Goal: Register for event/course

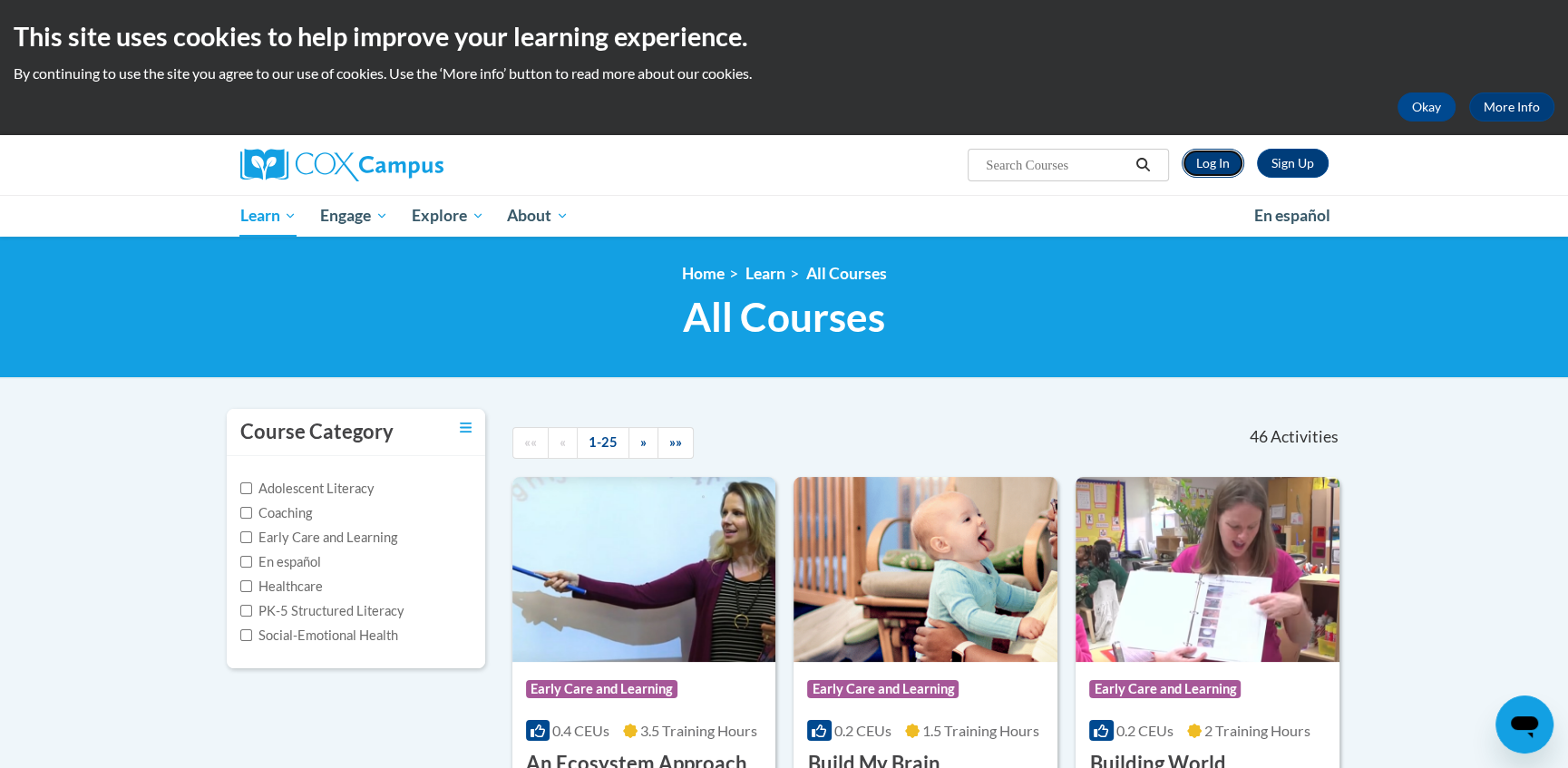
click at [1215, 169] on link "Log In" at bounding box center [1213, 163] width 62 height 29
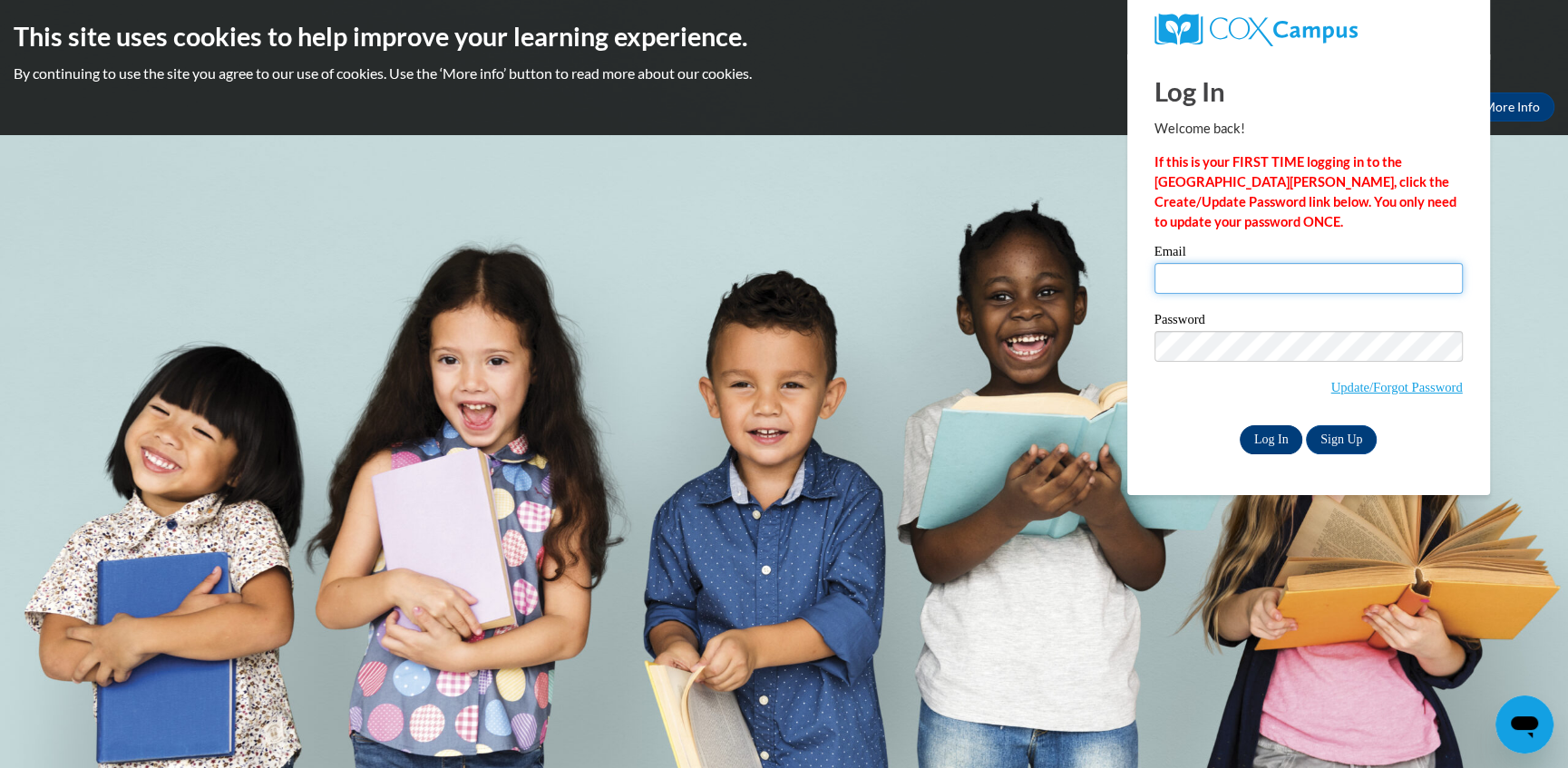
type input "erin.mendelson@k12.hi.us"
click at [1283, 439] on input "Log In" at bounding box center [1271, 439] width 63 height 29
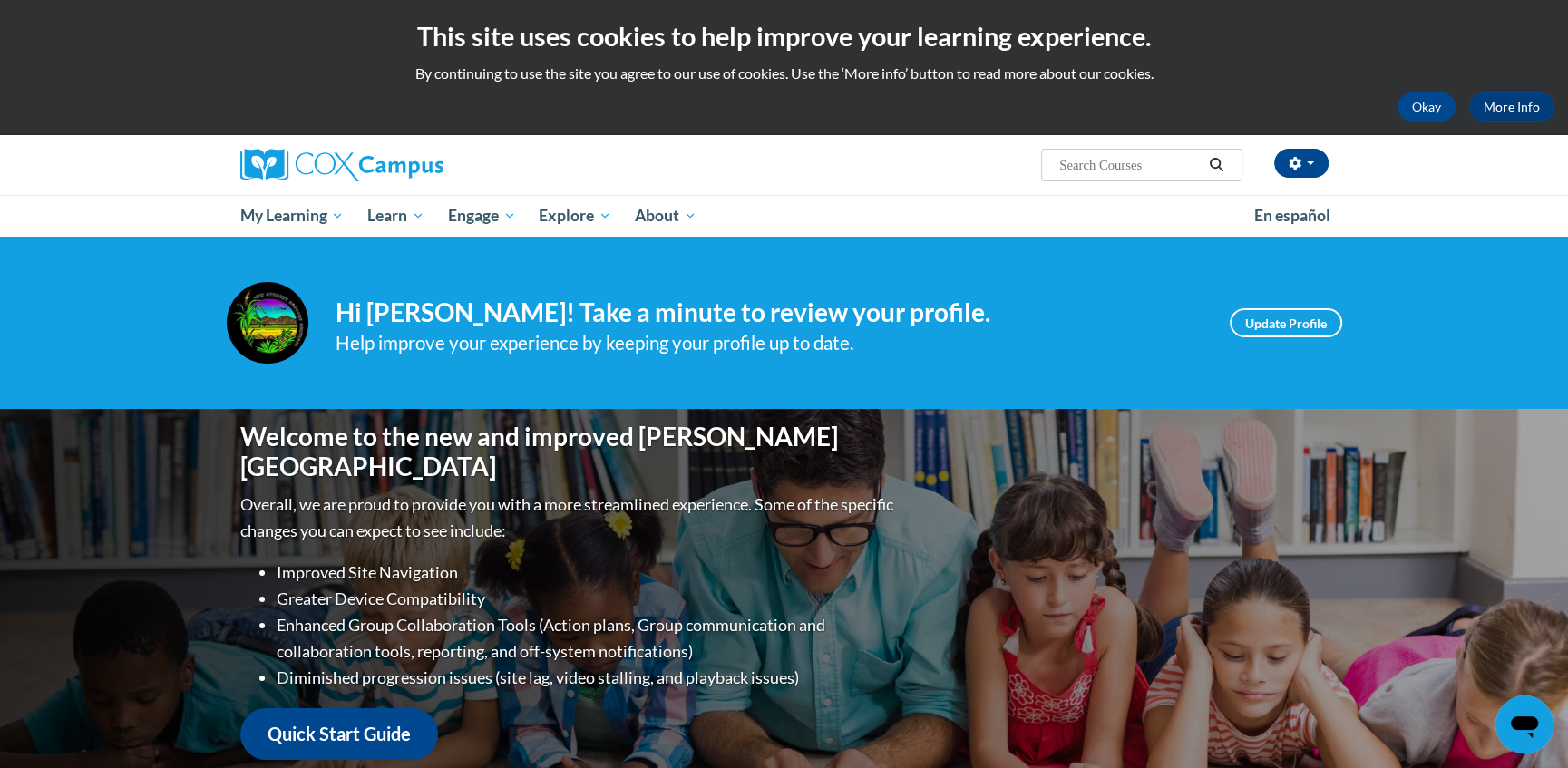
click at [1069, 168] on input "Search..." at bounding box center [1129, 165] width 145 height 22
type input "fluency"
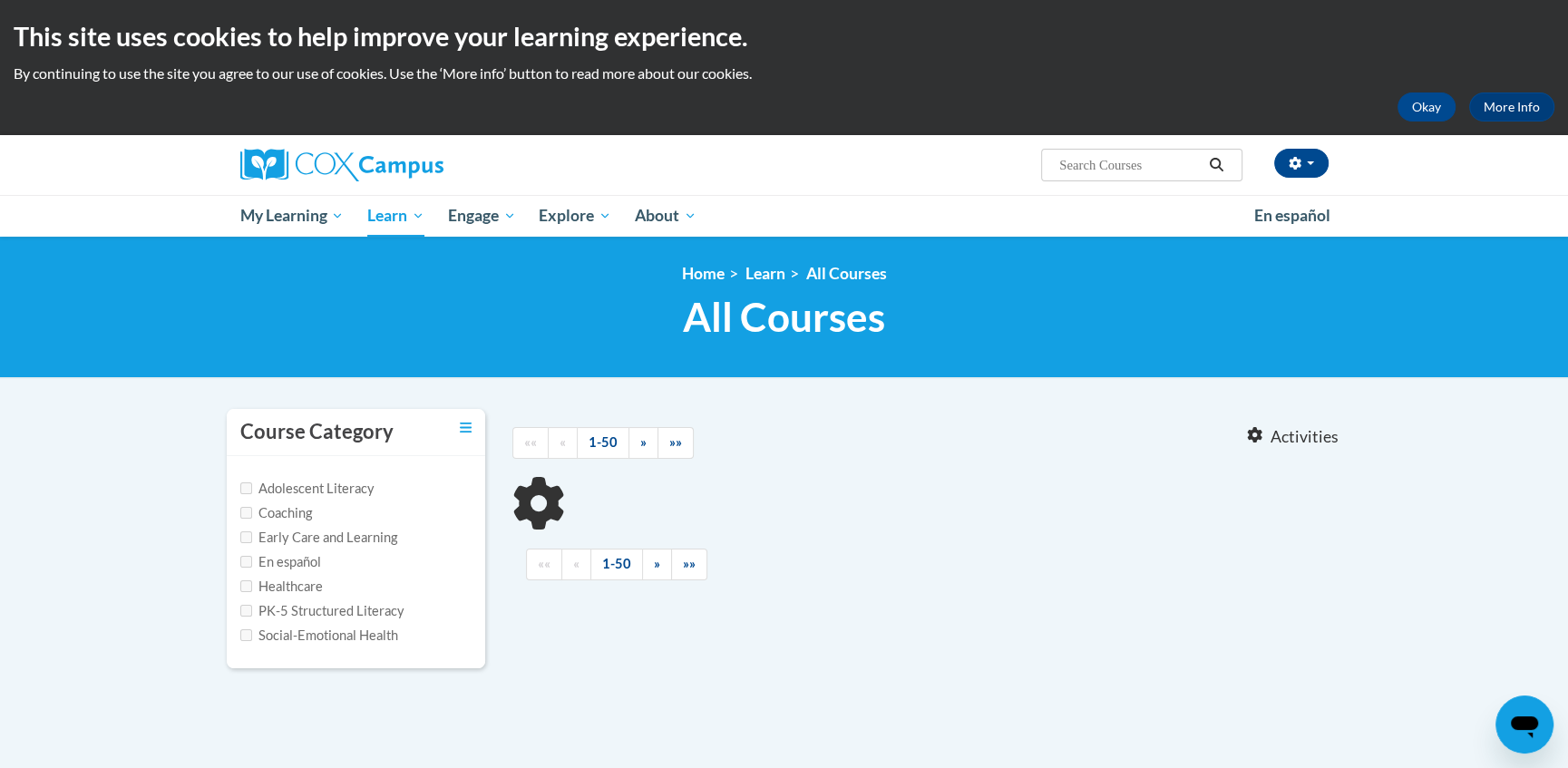
type input "fluency"
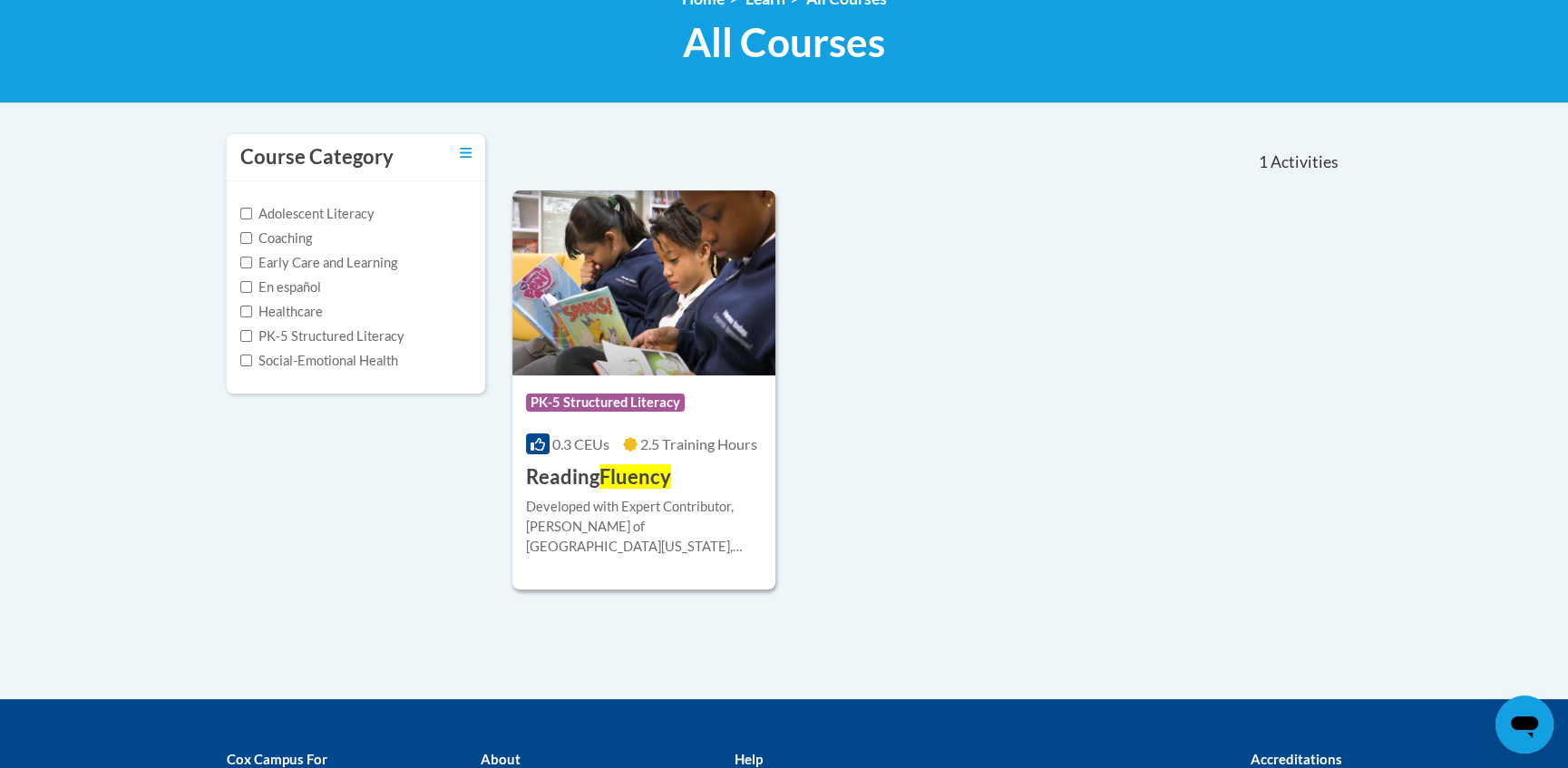
scroll to position [297, 0]
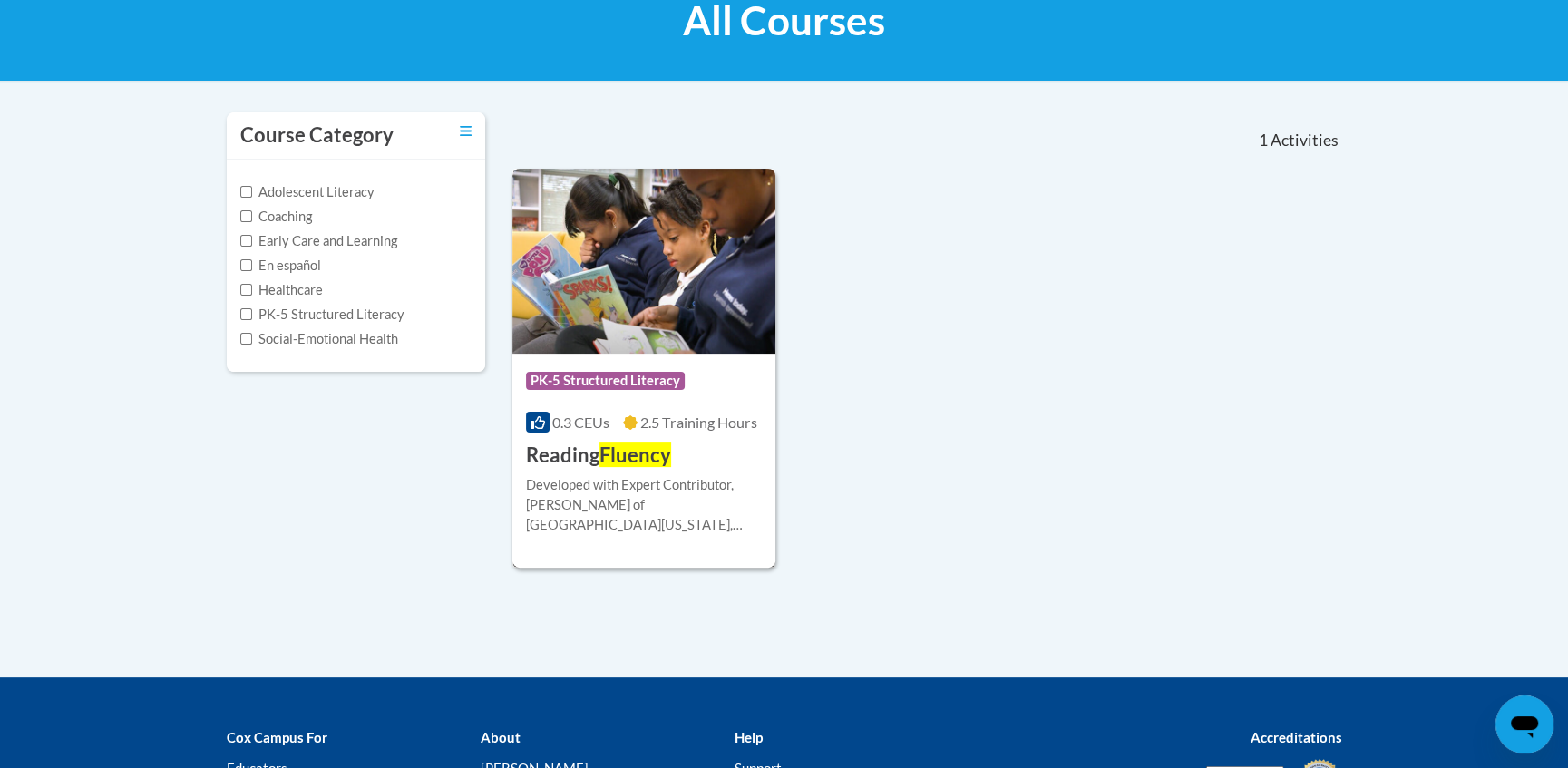
click at [724, 355] on div "Course Category: PK-5 Structured Literacy 0.3 CEUs 2.5 Training Hours COURSE Re…" at bounding box center [644, 411] width 264 height 116
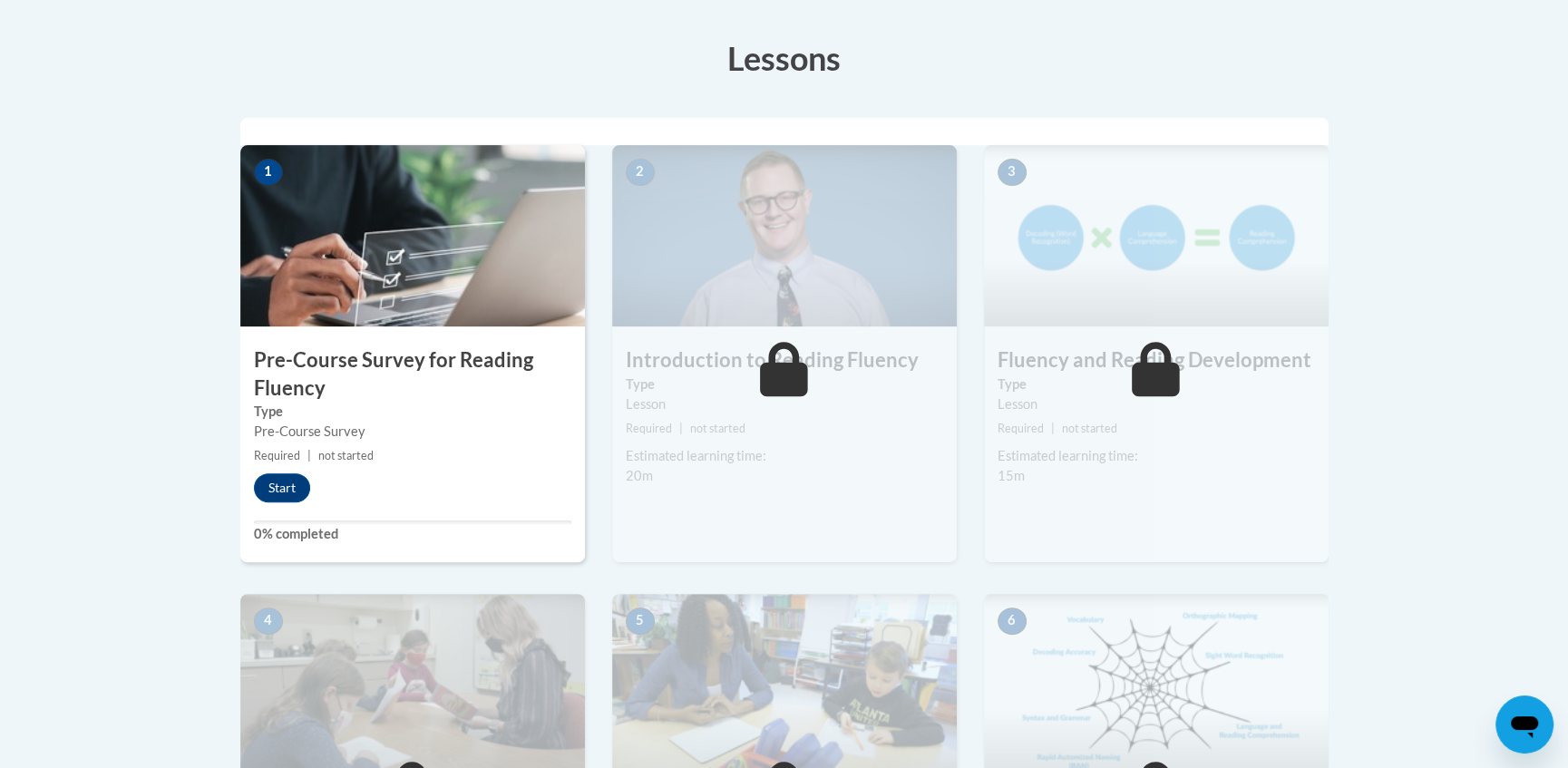
scroll to position [495, 0]
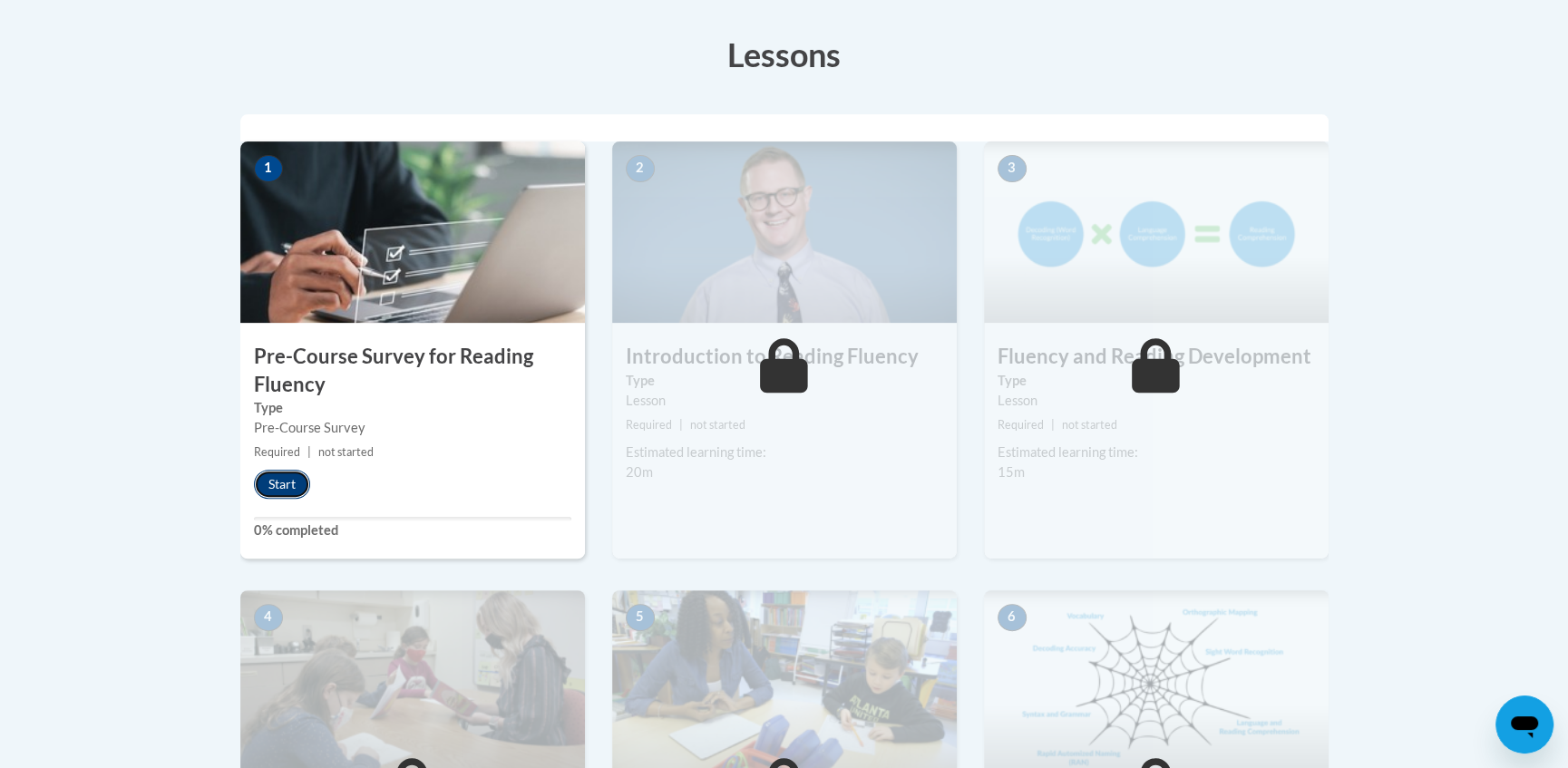
click at [297, 481] on button "Start" at bounding box center [282, 484] width 57 height 29
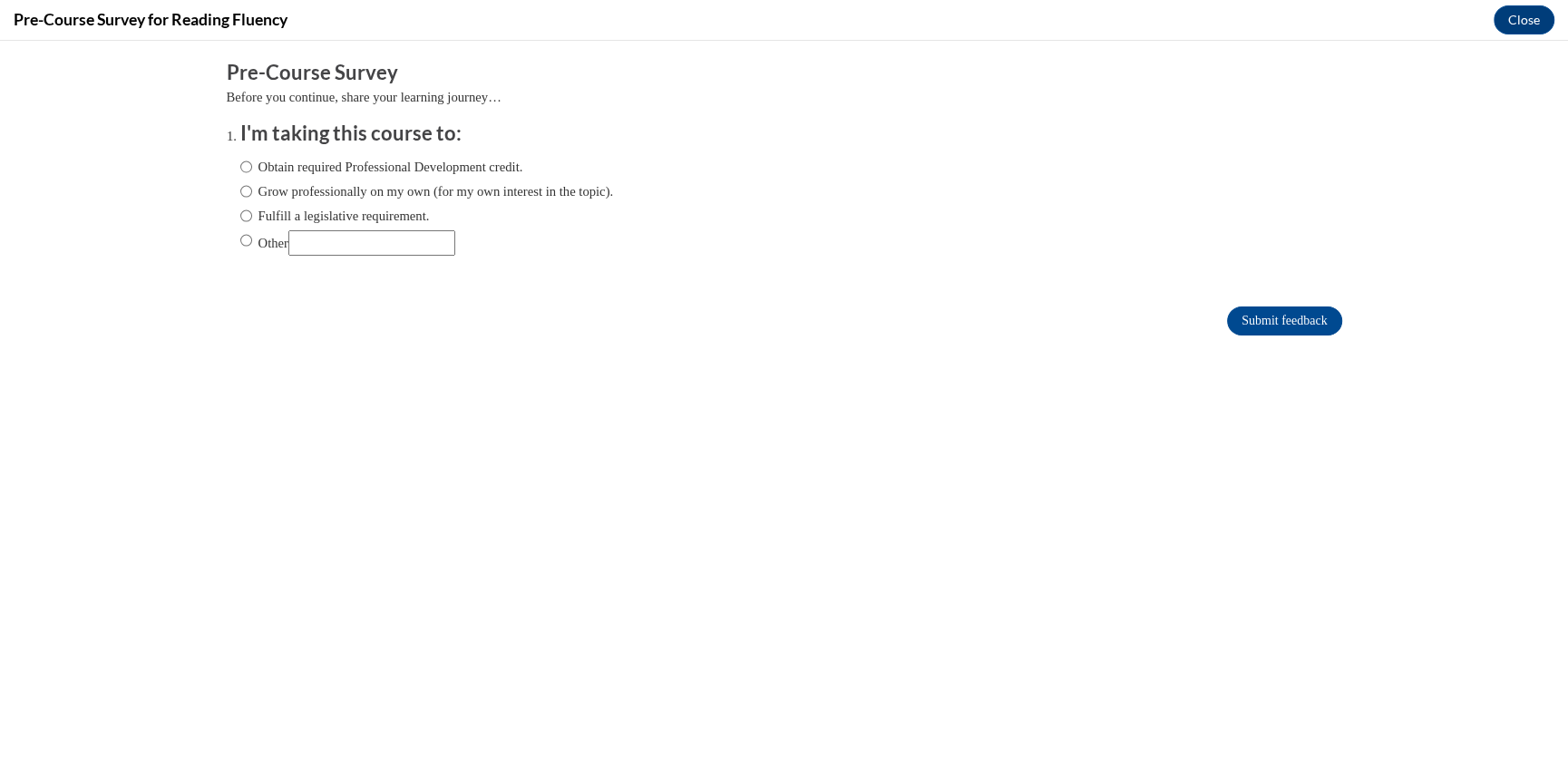
scroll to position [0, 0]
click at [244, 193] on input "Grow professionally on my own (for my own interest in the topic)." at bounding box center [246, 191] width 12 height 20
radio input "true"
click at [1259, 321] on input "Submit feedback" at bounding box center [1284, 321] width 114 height 29
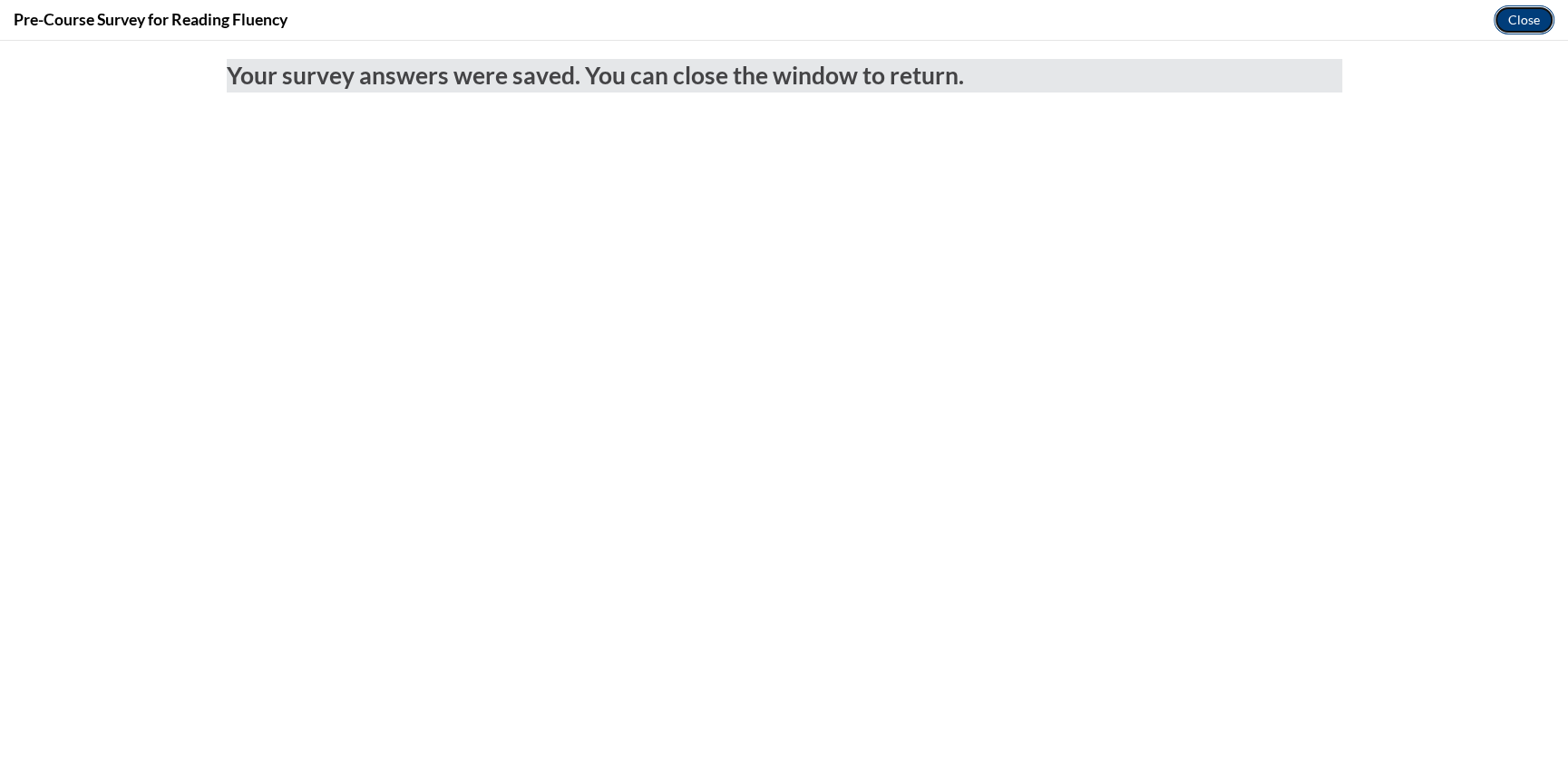
click at [1524, 20] on button "Close" at bounding box center [1524, 20] width 60 height 29
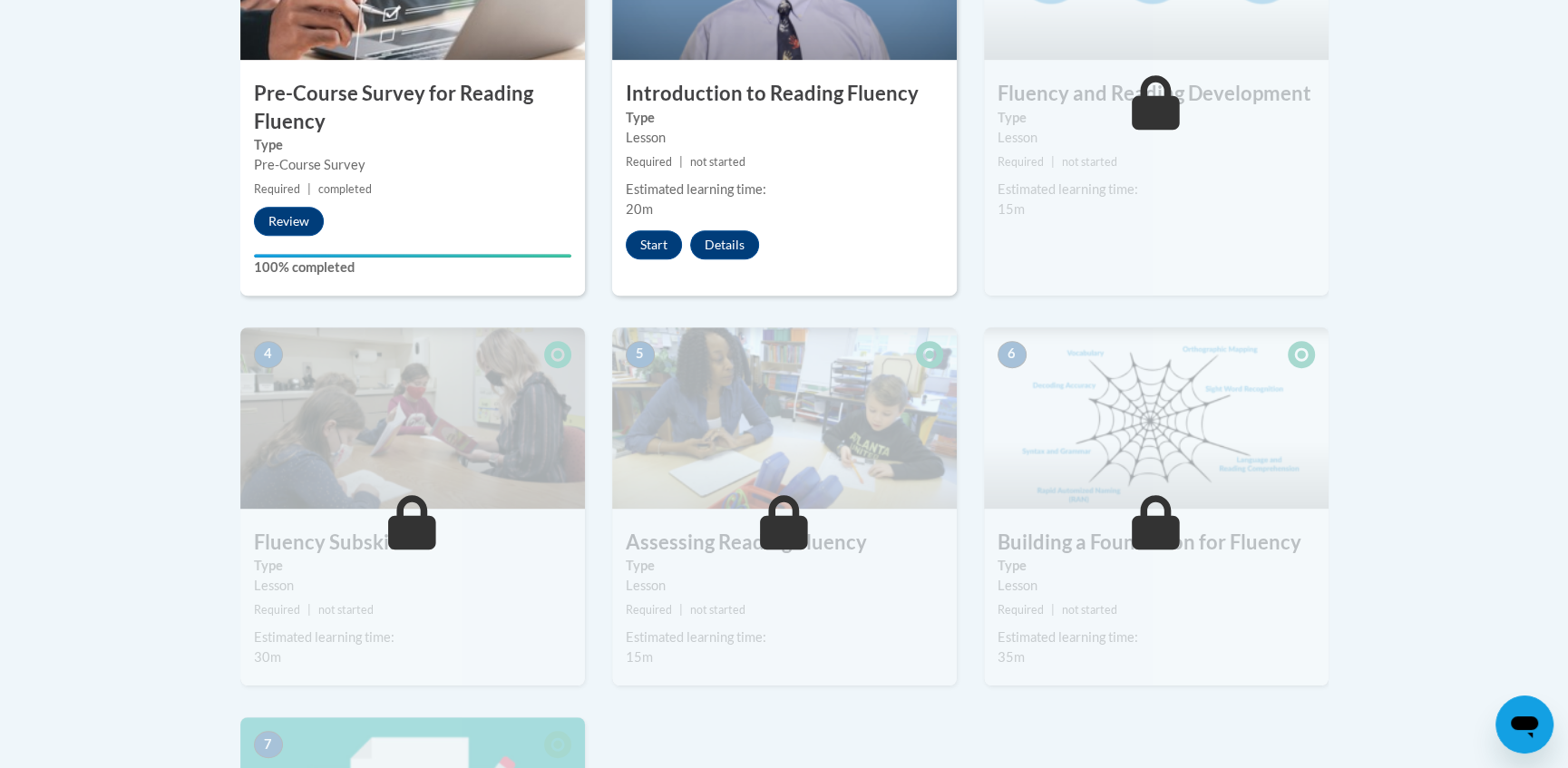
scroll to position [751, 0]
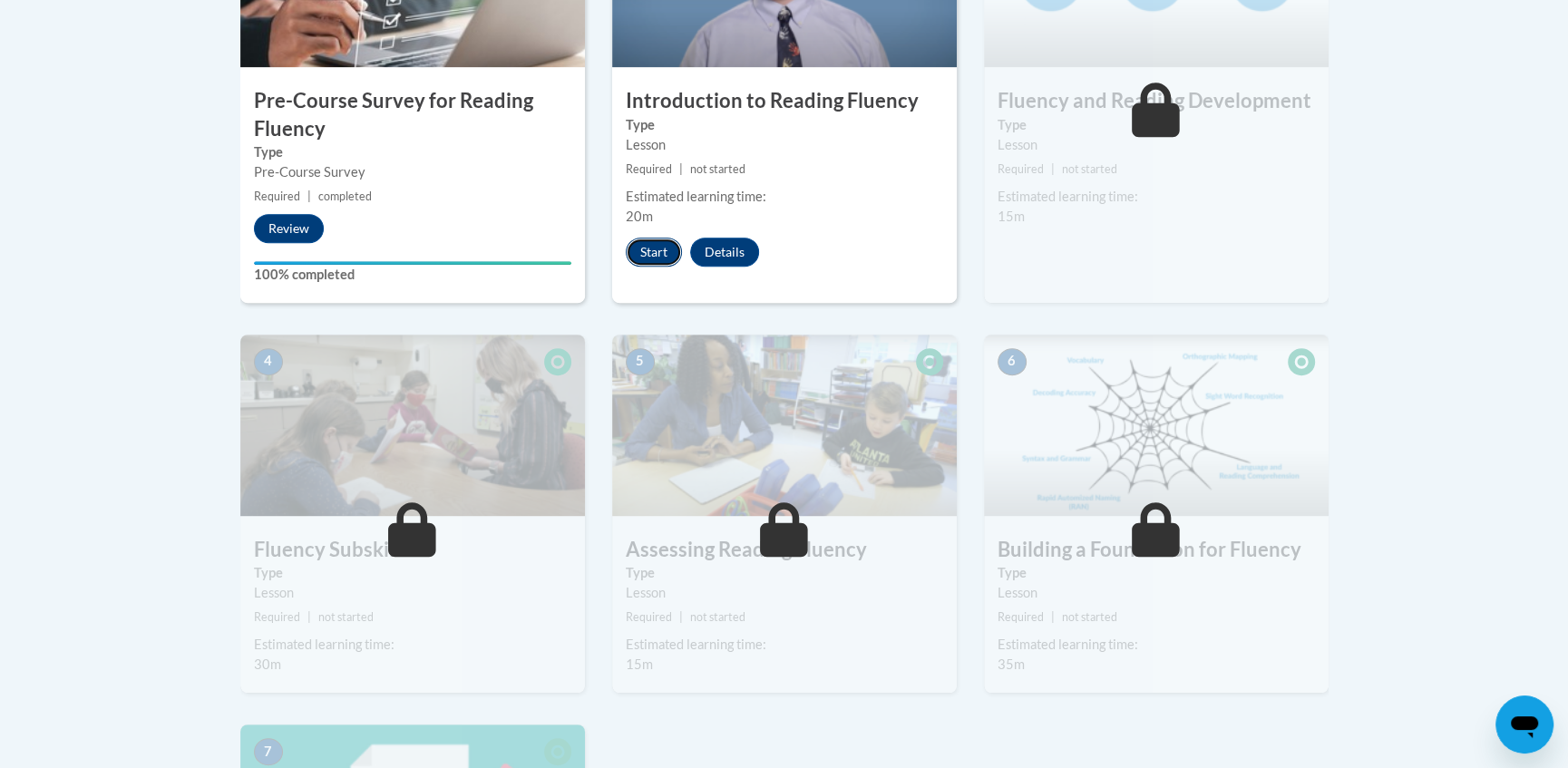
click at [658, 249] on button "Start" at bounding box center [654, 252] width 57 height 29
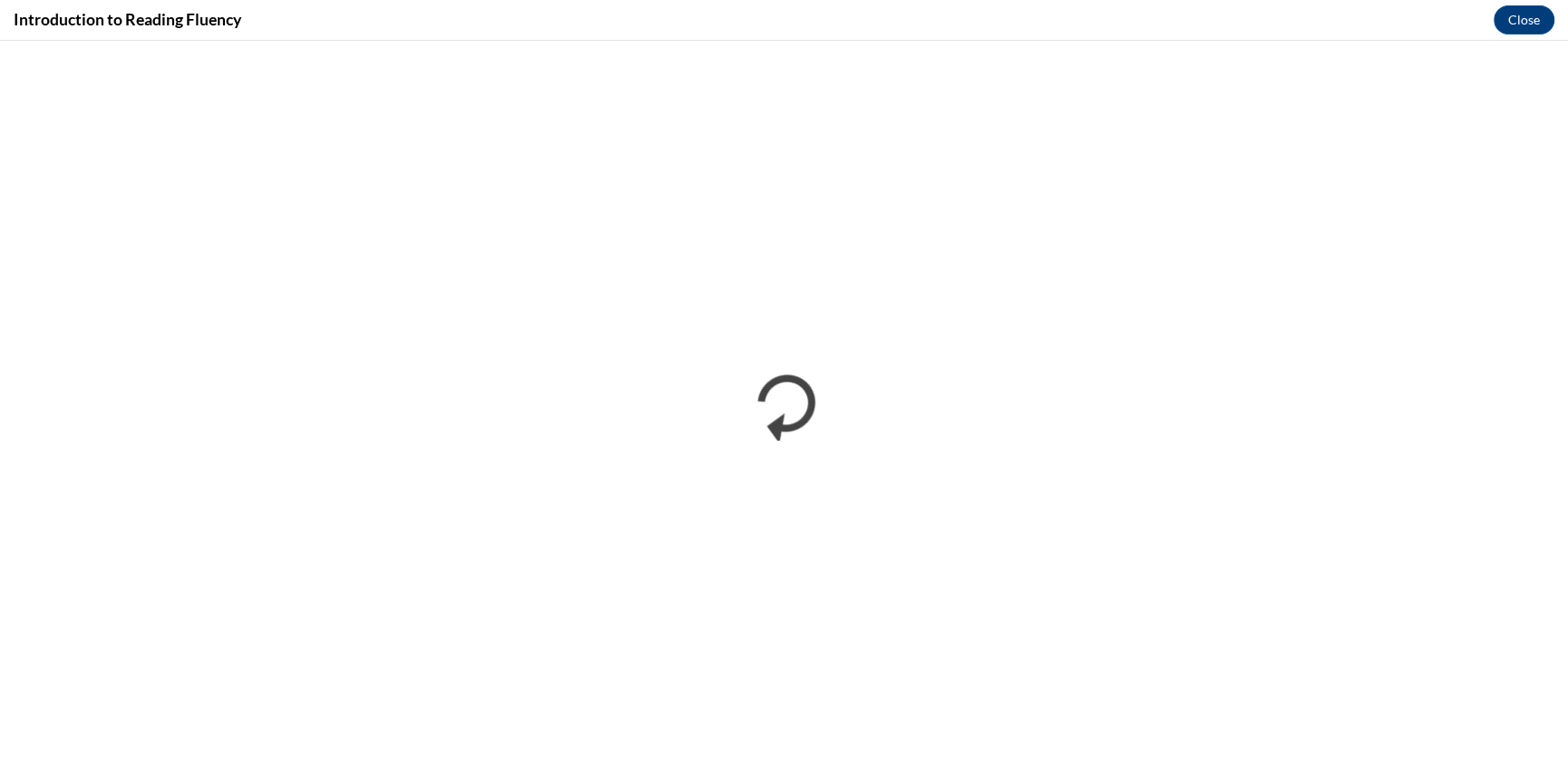
scroll to position [0, 0]
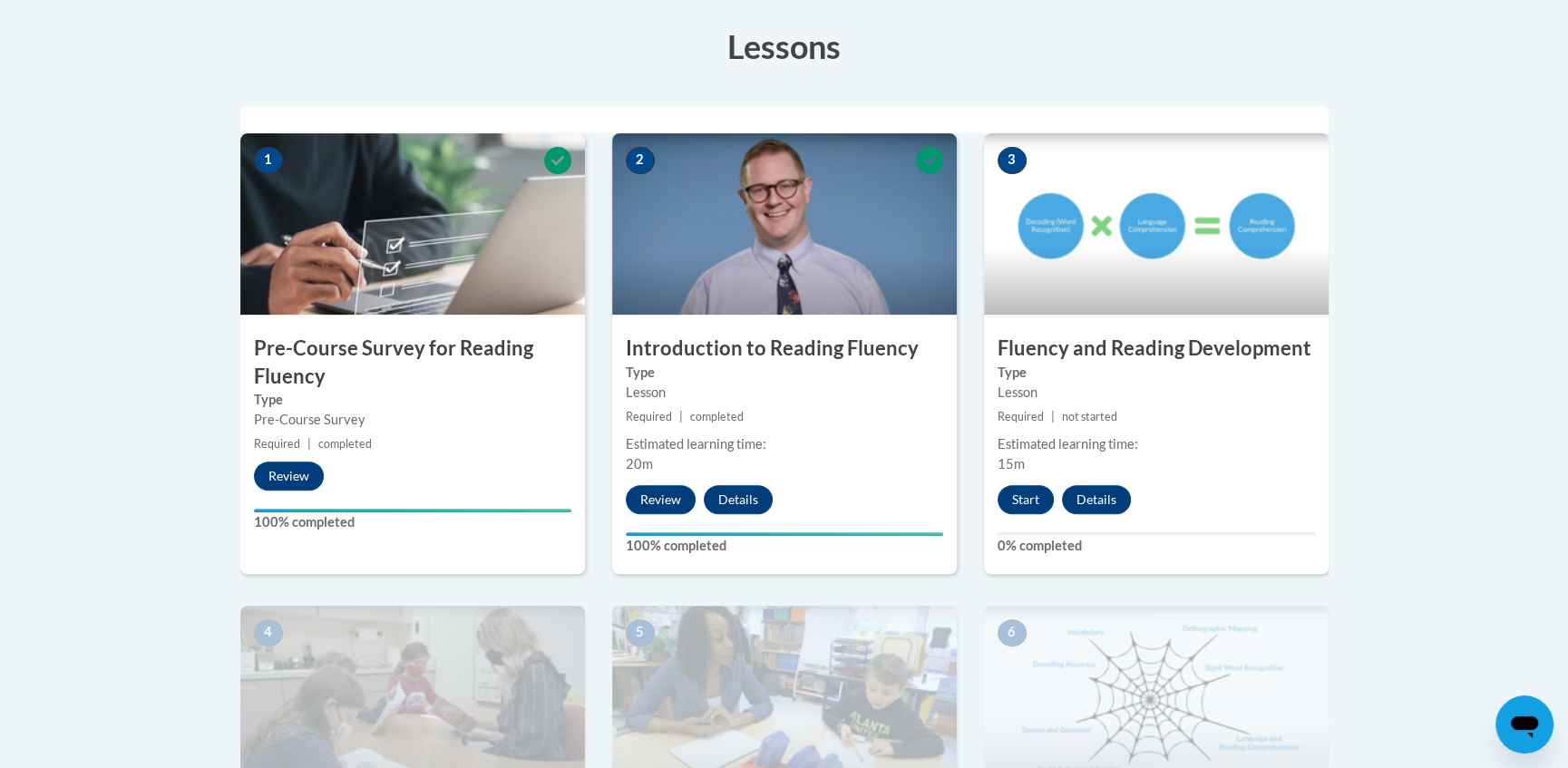
scroll to position [592, 0]
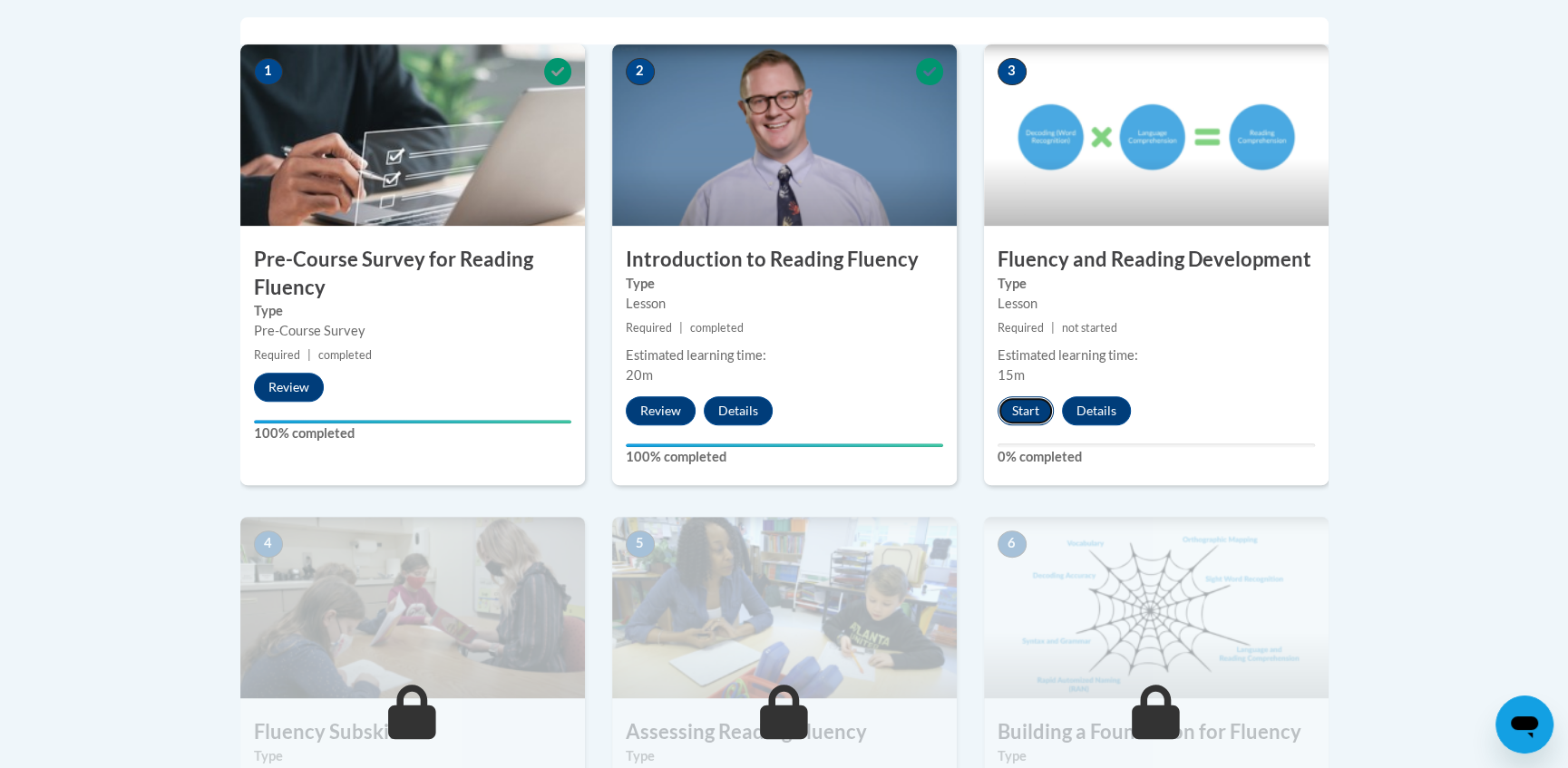
click at [1032, 408] on button "Start" at bounding box center [1026, 411] width 57 height 29
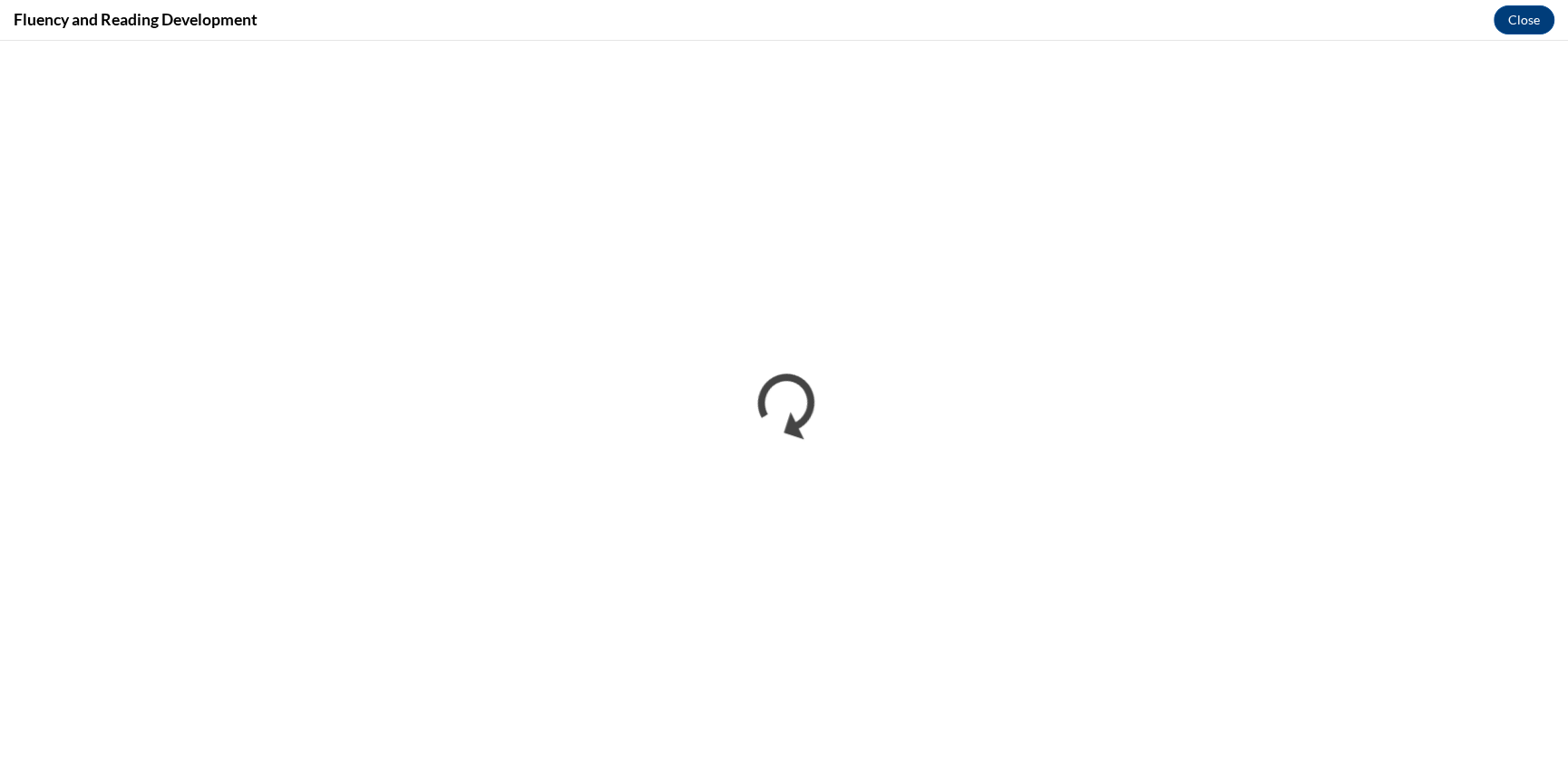
scroll to position [0, 0]
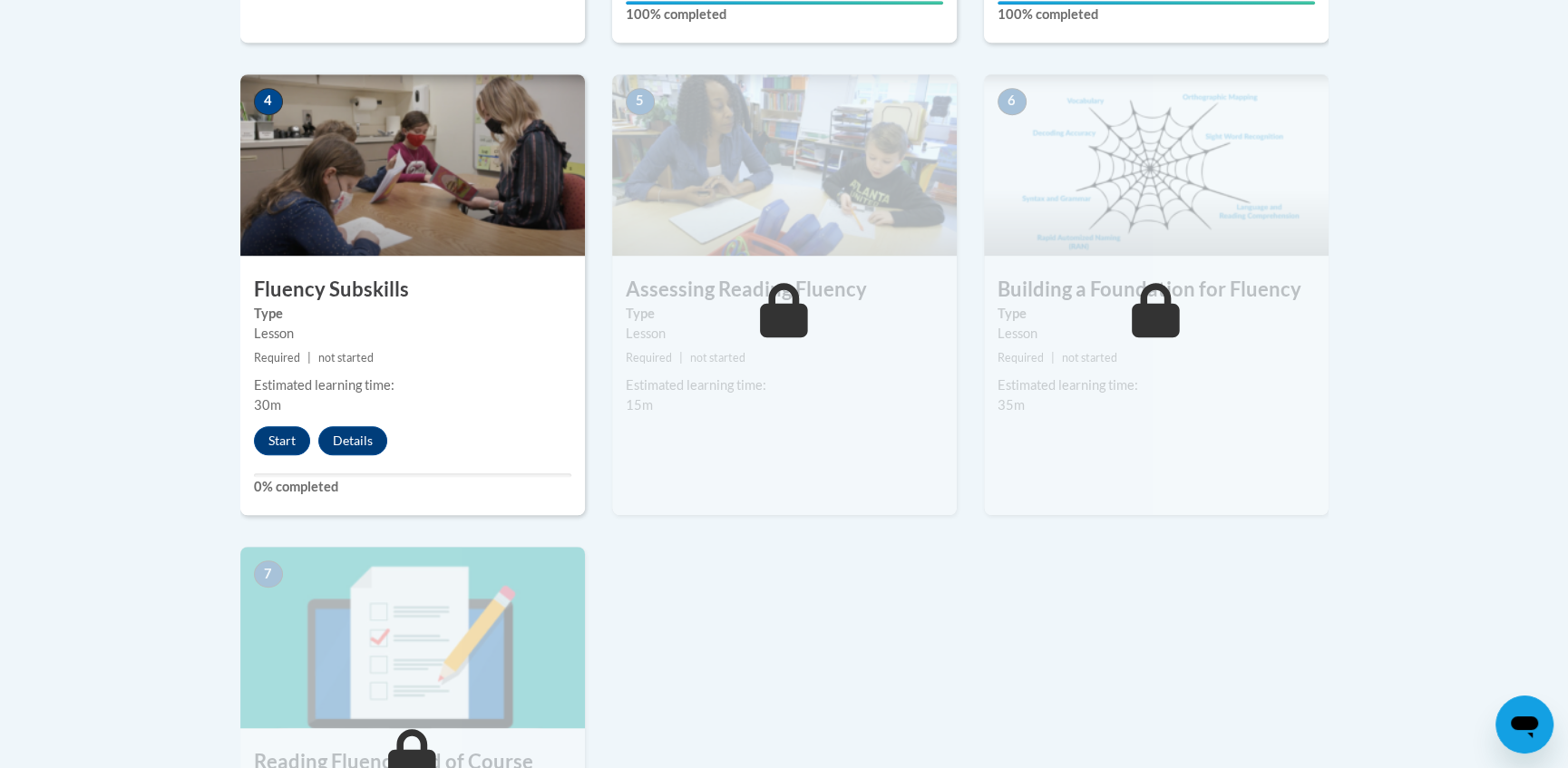
scroll to position [1050, 0]
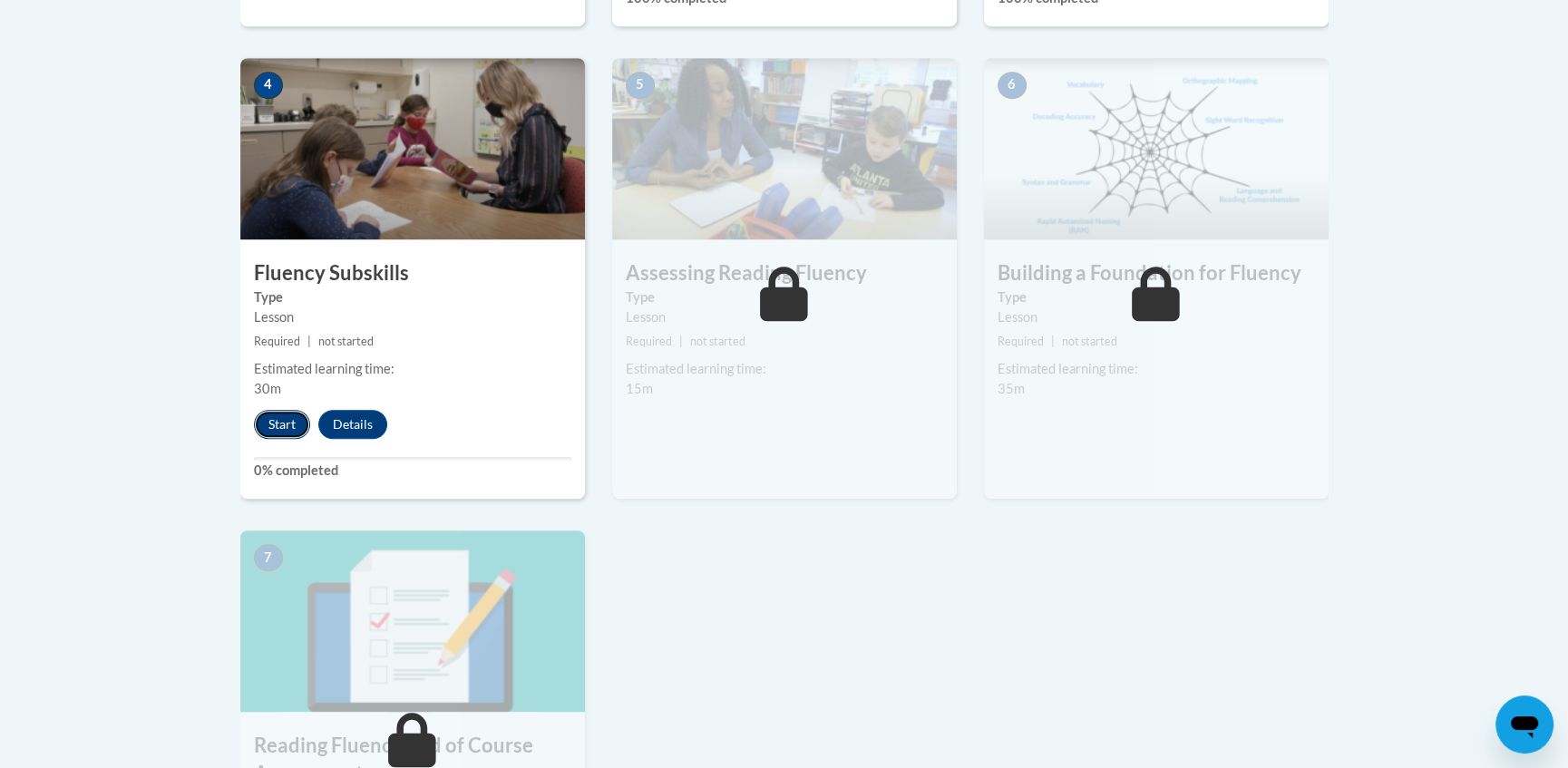
click at [281, 422] on button "Start" at bounding box center [282, 425] width 57 height 29
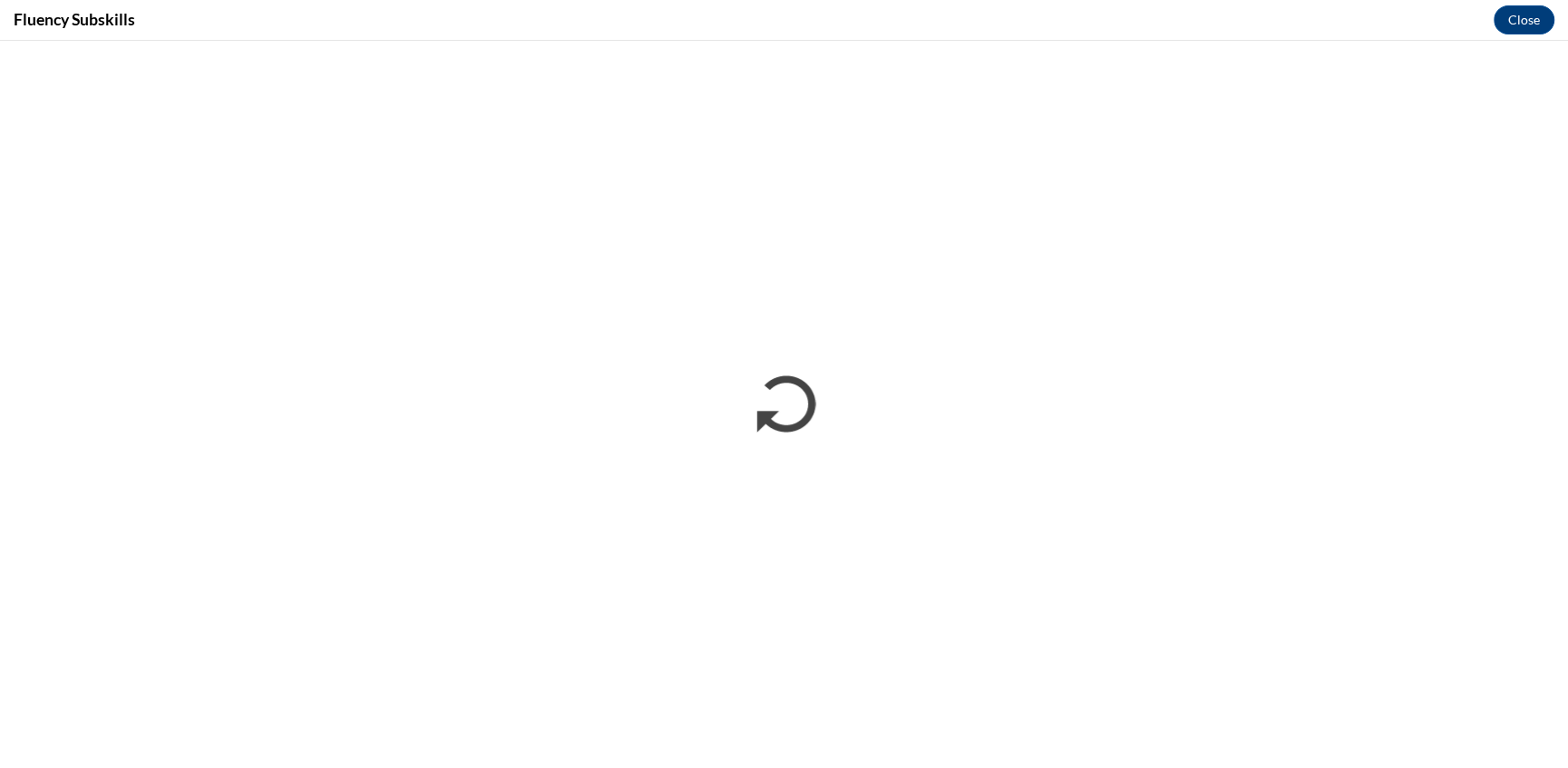
scroll to position [0, 0]
